Goal: Information Seeking & Learning: Learn about a topic

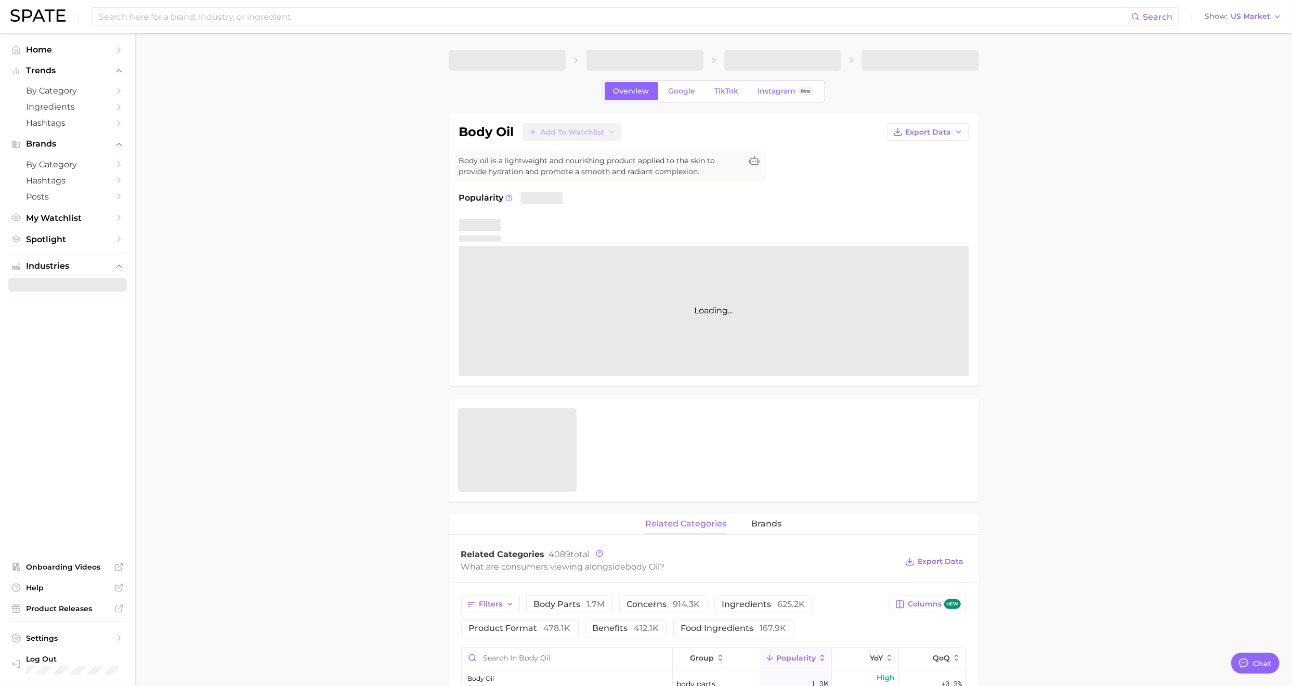
type textarea "x"
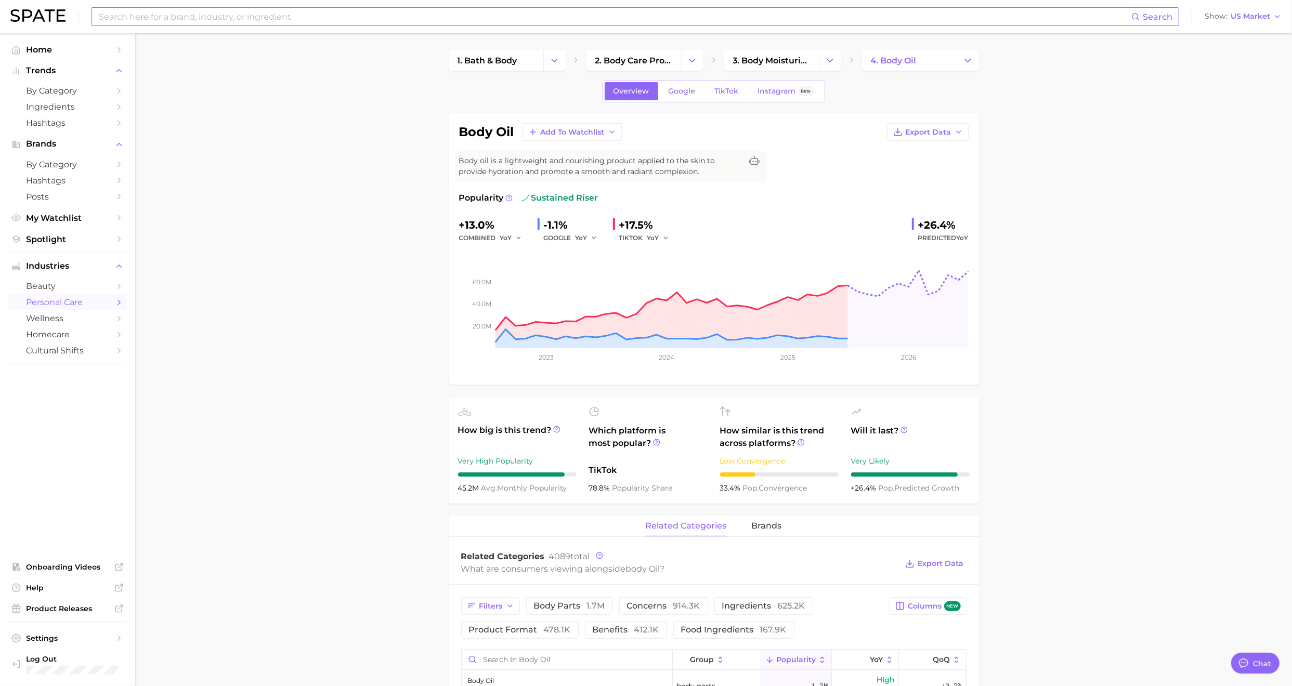
click at [547, 18] on input at bounding box center [615, 17] width 1034 height 18
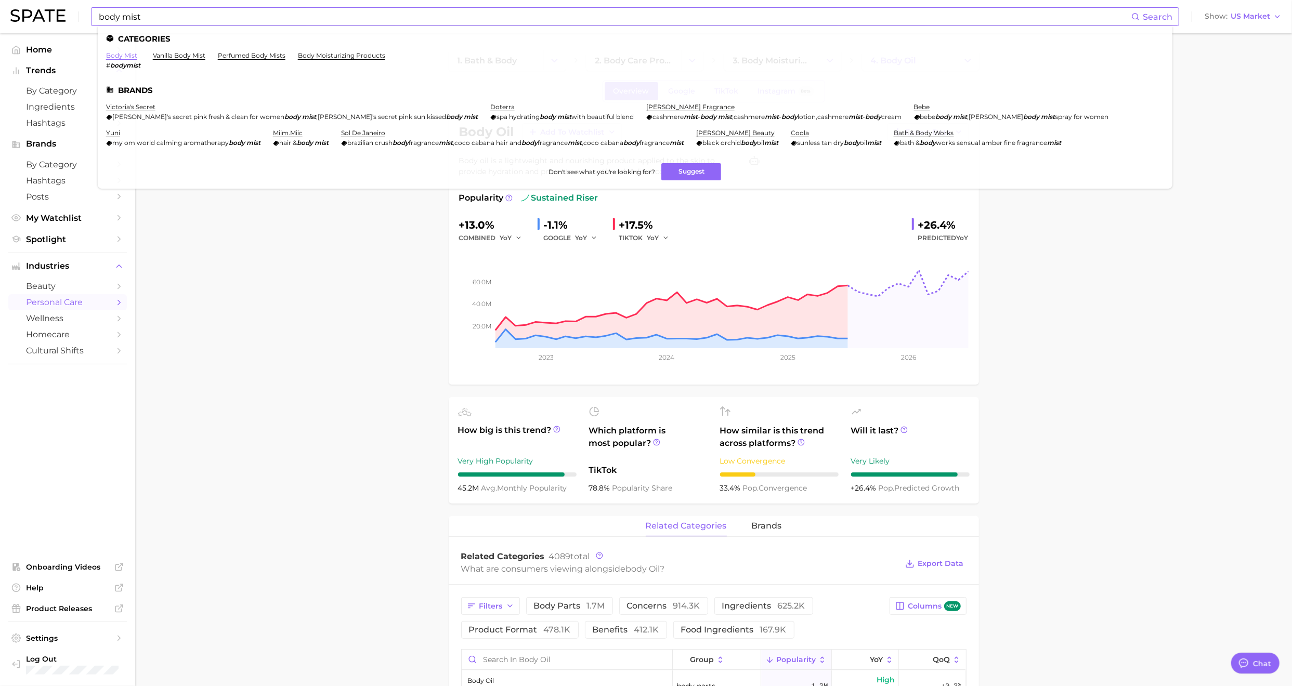
click at [121, 58] on link "body mist" at bounding box center [121, 55] width 31 height 8
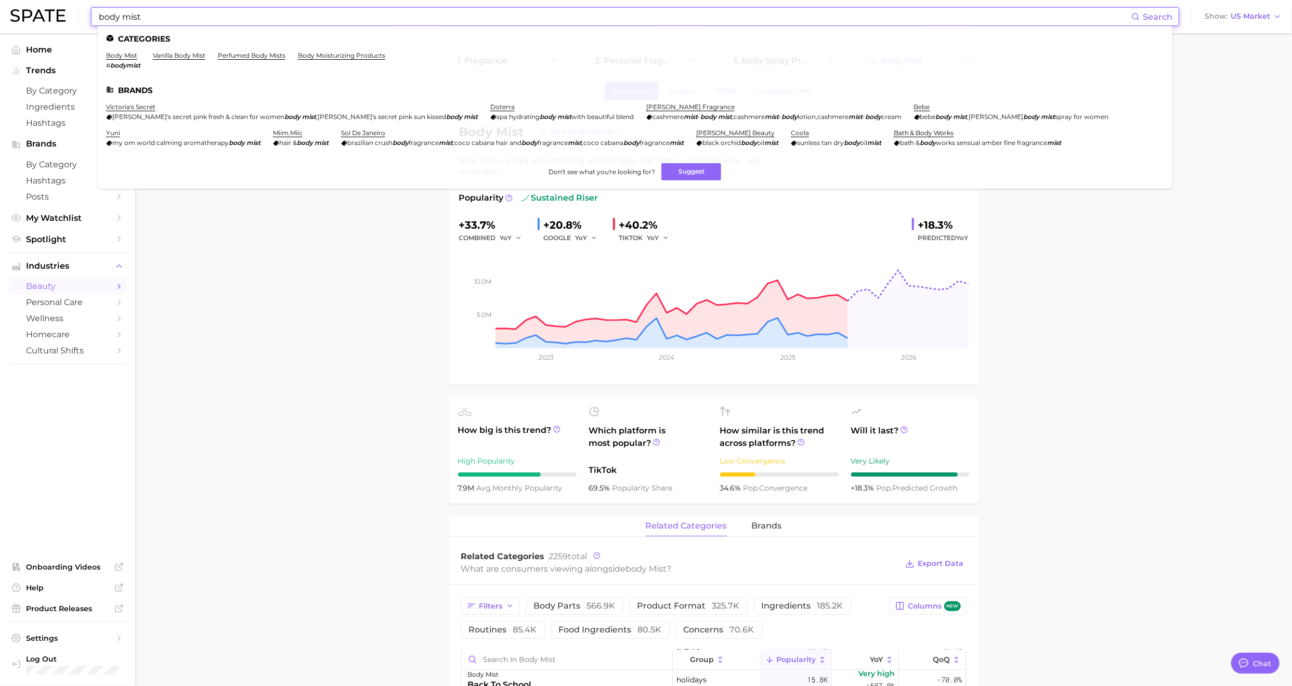
click at [218, 16] on input "body mist" at bounding box center [615, 17] width 1034 height 18
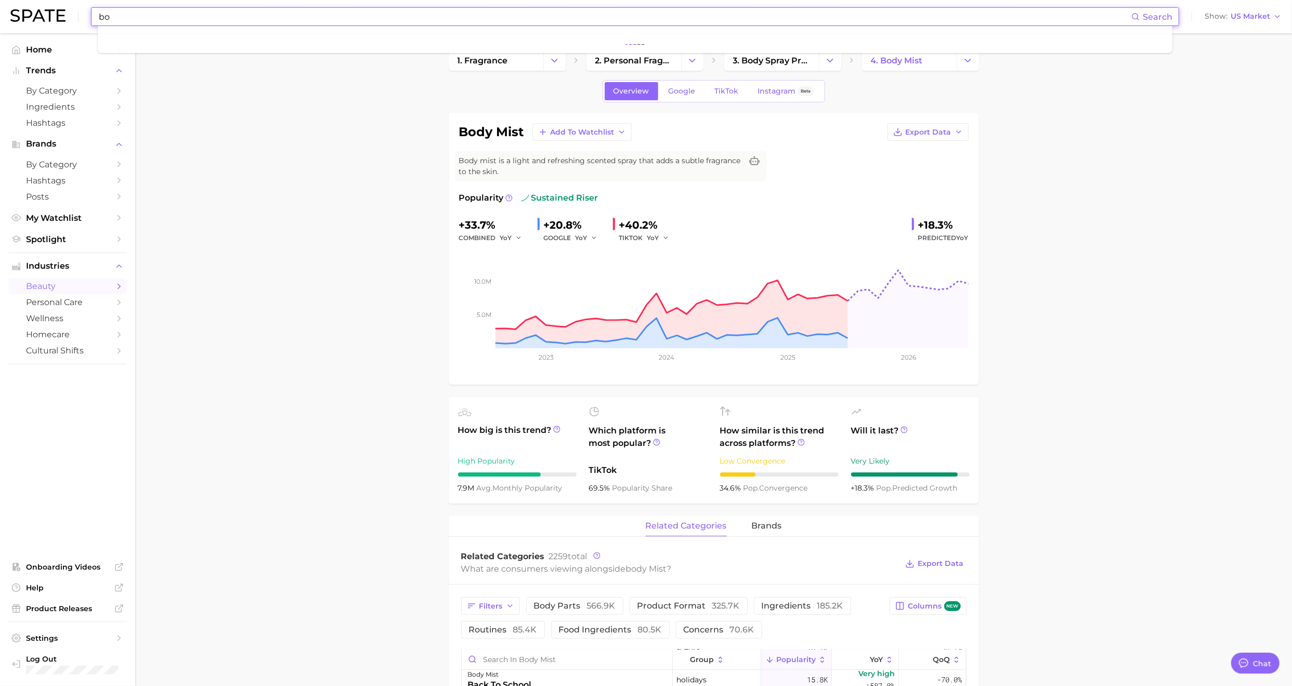
type input "b"
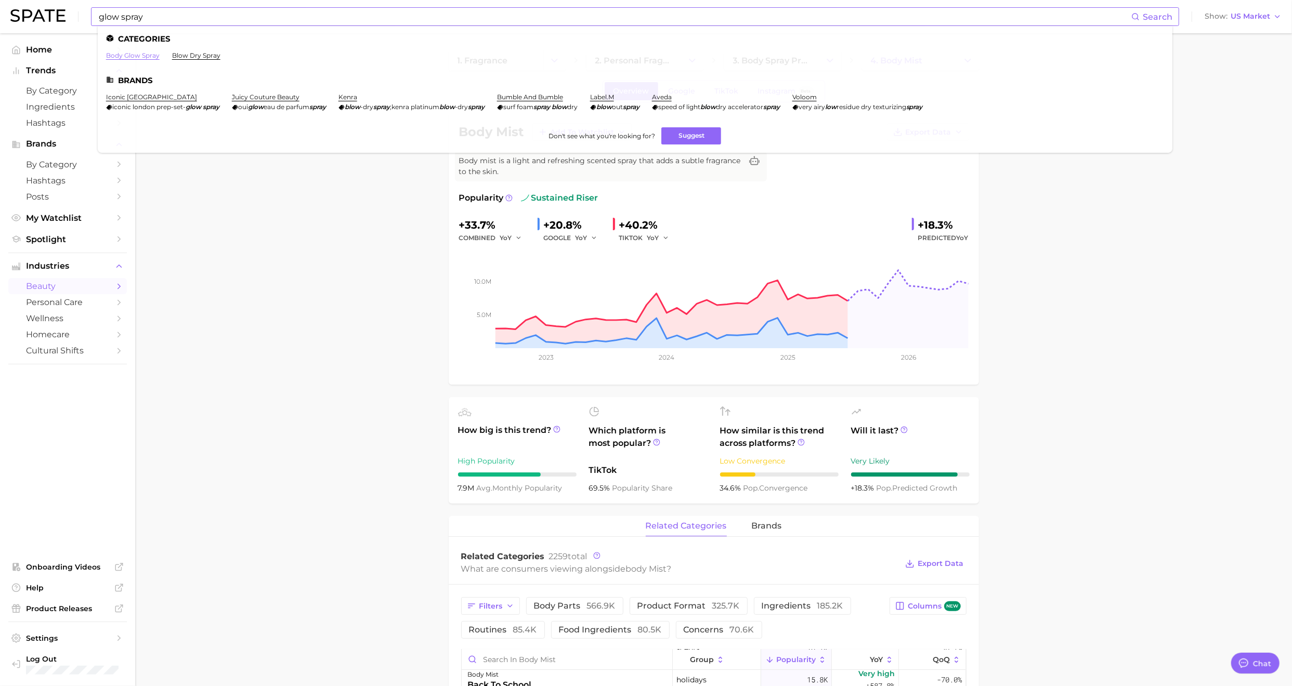
click at [135, 57] on link "body glow spray" at bounding box center [133, 55] width 54 height 8
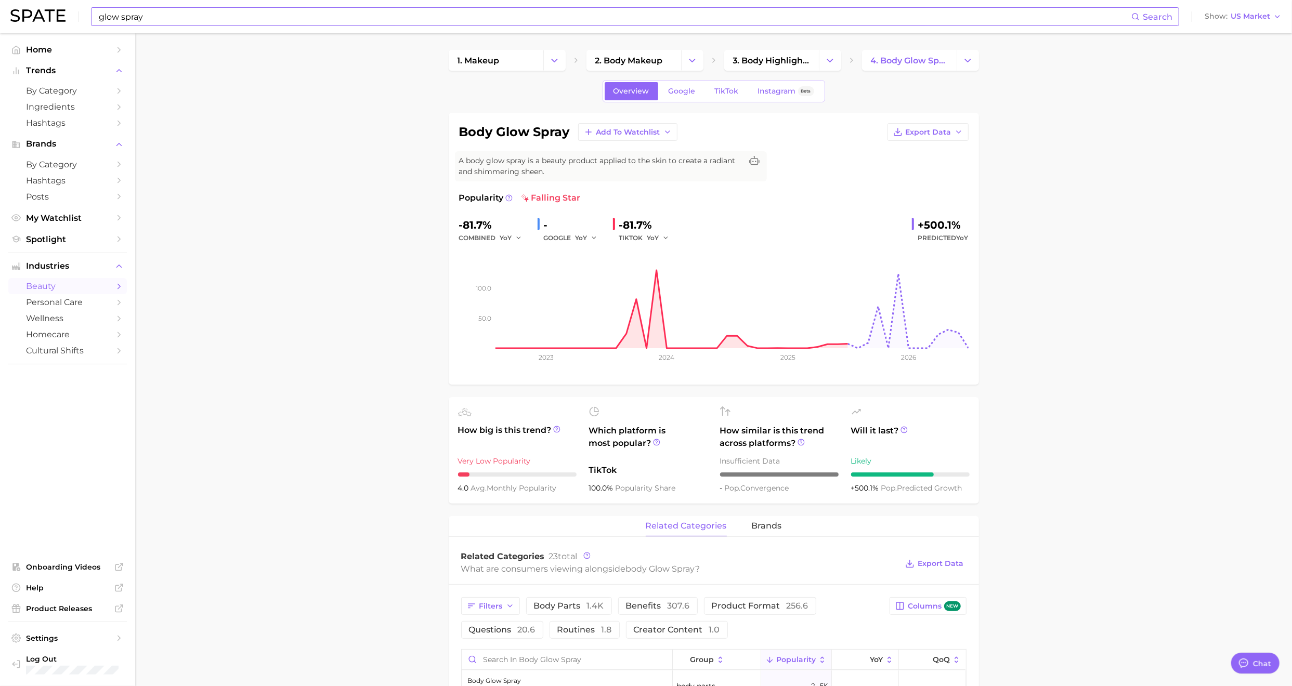
click at [177, 20] on input "glow spray" at bounding box center [615, 17] width 1034 height 18
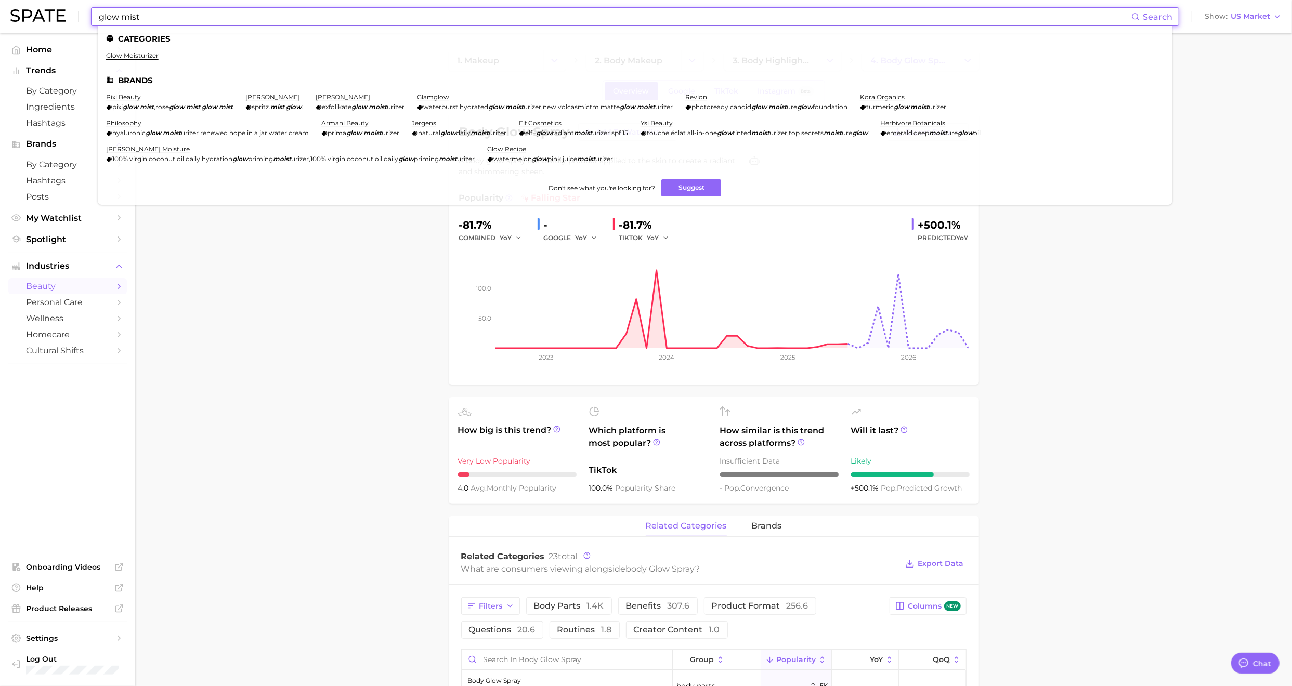
type input "glow mist"
